Goal: Obtain resource: Download file/media

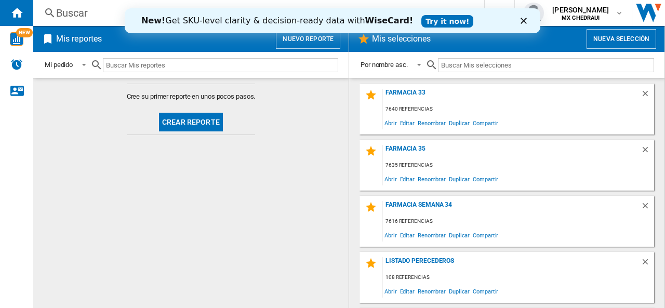
click at [422, 20] on link "Try it now!" at bounding box center [448, 21] width 52 height 12
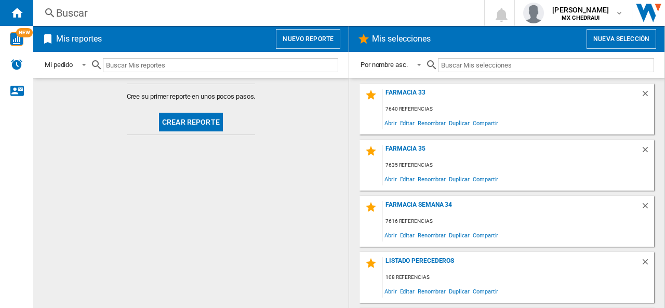
scroll to position [50, 0]
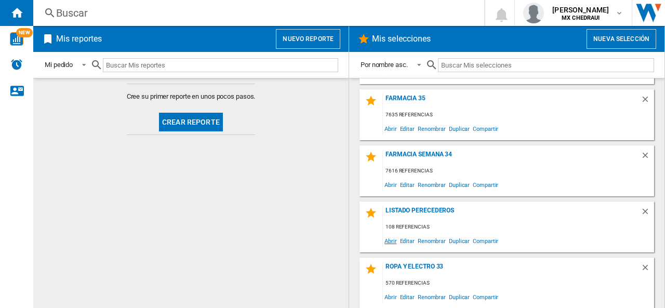
click at [386, 239] on span "Abrir" at bounding box center [391, 241] width 16 height 14
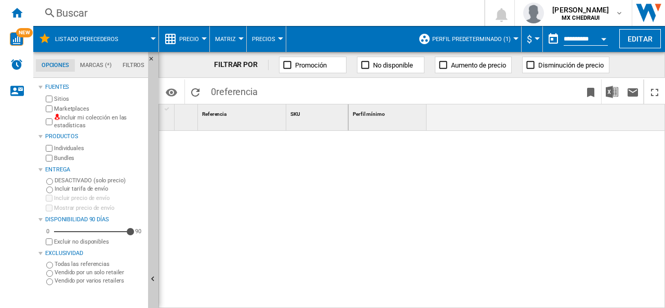
drag, startPoint x: 446, startPoint y: 24, endPoint x: 413, endPoint y: 188, distance: 166.5
click at [413, 188] on div at bounding box center [507, 220] width 317 height 178
drag, startPoint x: 609, startPoint y: 91, endPoint x: 491, endPoint y: 145, distance: 129.3
click at [392, 178] on div at bounding box center [507, 220] width 317 height 178
click at [611, 95] on img "Descargar en Excel" at bounding box center [612, 92] width 12 height 12
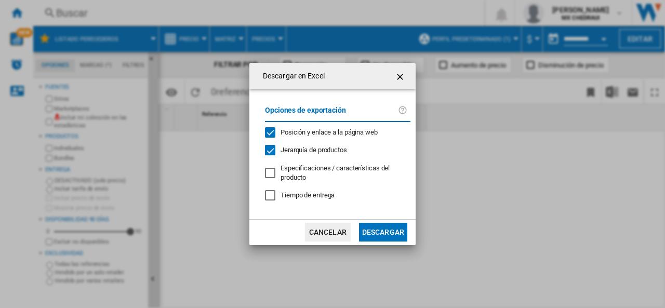
click at [317, 236] on button "Cancelar" at bounding box center [328, 232] width 46 height 19
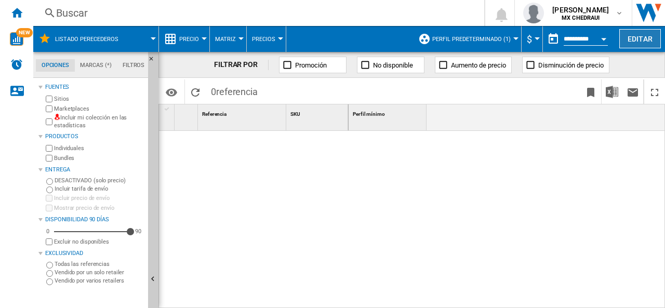
click at [637, 40] on button "Editar" at bounding box center [641, 38] width 42 height 19
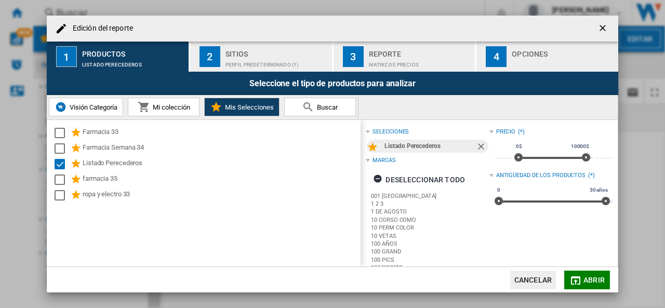
click at [226, 62] on div "Perfil predeterminado (1)" at bounding box center [277, 62] width 102 height 11
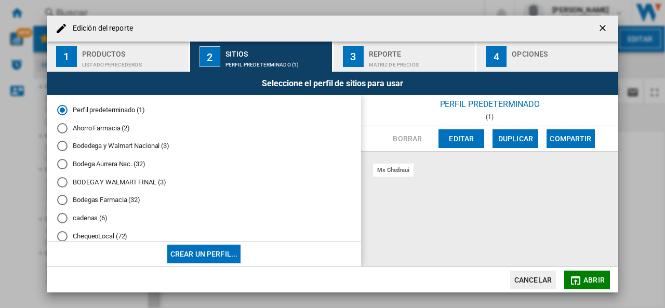
click at [61, 147] on div "Bodedega y Walmart Nacional (3)" at bounding box center [62, 146] width 10 height 10
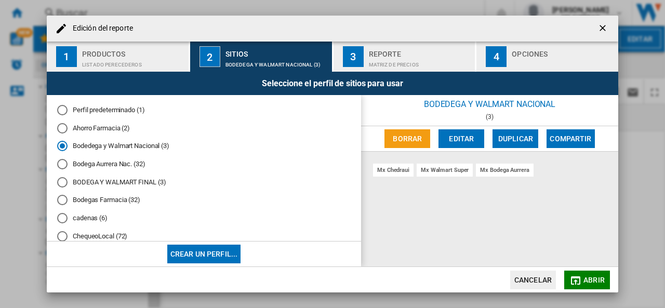
click at [412, 60] on div "Matriz de precios" at bounding box center [420, 62] width 102 height 11
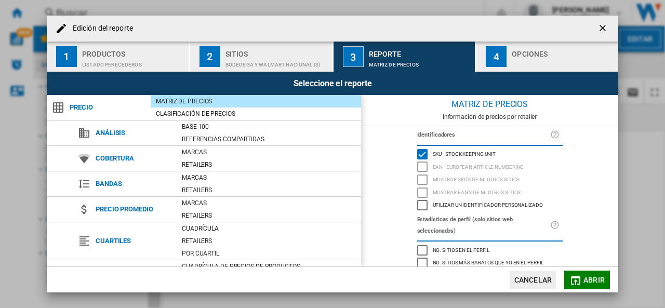
scroll to position [121, 0]
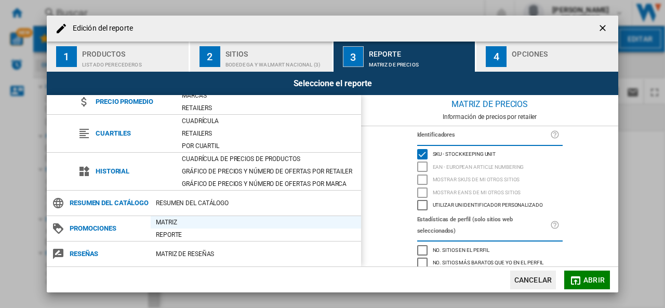
click at [170, 223] on div "Matriz" at bounding box center [256, 222] width 211 height 10
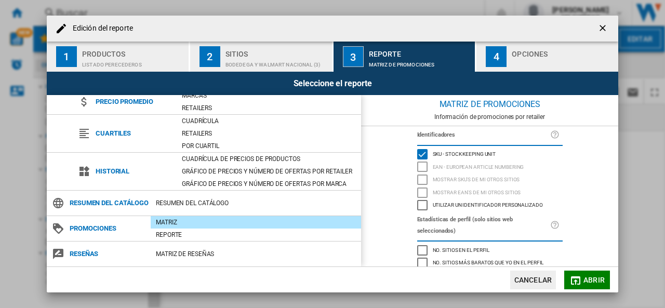
click at [525, 68] on button "4 Opciones" at bounding box center [548, 57] width 142 height 30
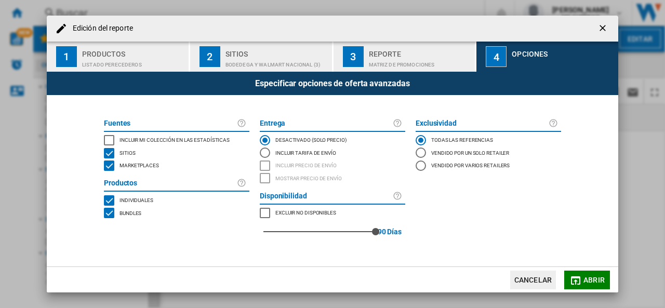
click at [105, 137] on div "INCLUDE MY SITE" at bounding box center [109, 140] width 10 height 10
click at [581, 276] on md-icon "button" at bounding box center [576, 281] width 12 height 12
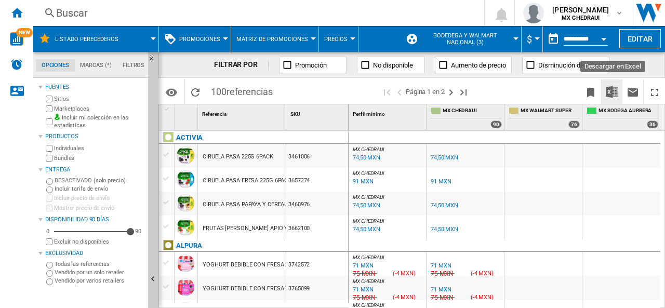
click at [615, 94] on img "Descargar en Excel" at bounding box center [612, 92] width 12 height 12
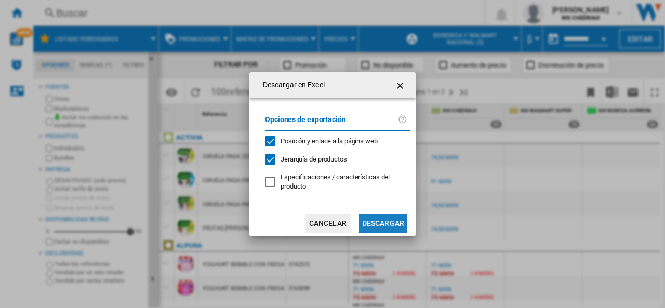
click at [382, 221] on button "Descargar" at bounding box center [383, 223] width 48 height 19
